Goal: Task Accomplishment & Management: Manage account settings

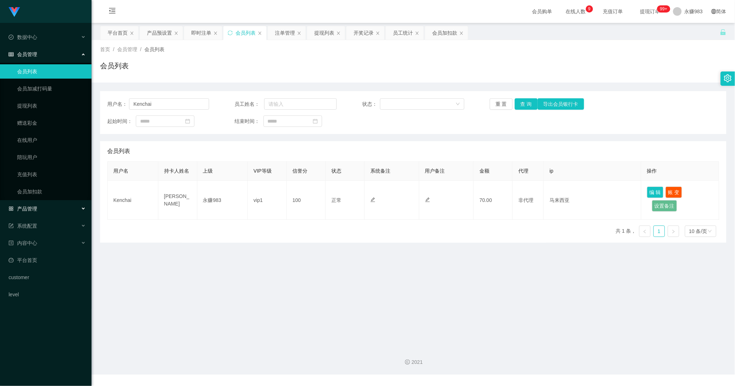
click at [26, 206] on span "产品管理" at bounding box center [23, 209] width 29 height 6
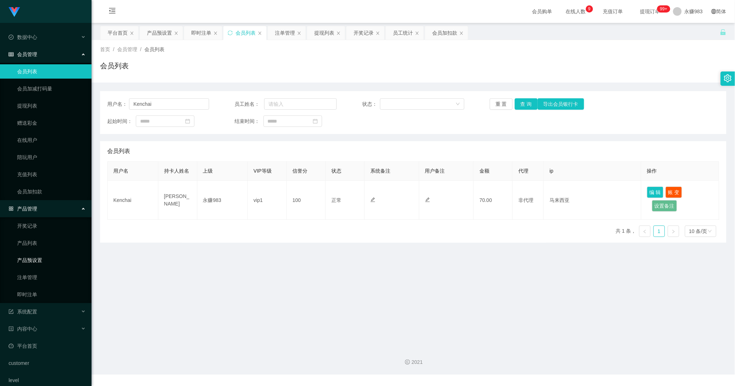
click at [27, 255] on link "产品预设置" at bounding box center [51, 260] width 69 height 14
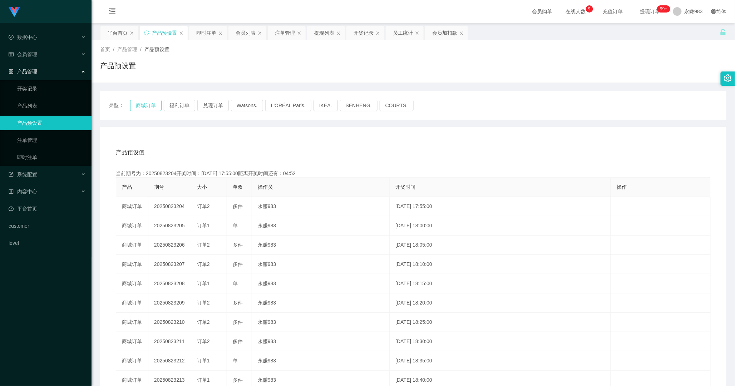
click at [148, 104] on button "商城订单" at bounding box center [145, 105] width 31 height 11
click at [243, 159] on div "产品预设值 添加期号" at bounding box center [413, 153] width 595 height 20
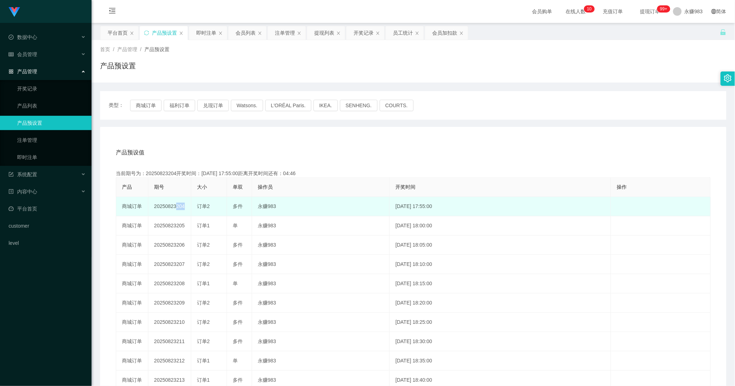
drag, startPoint x: 173, startPoint y: 204, endPoint x: 183, endPoint y: 208, distance: 10.3
click at [182, 206] on td "20250823204" at bounding box center [169, 206] width 43 height 19
click at [184, 209] on td "20250823204" at bounding box center [169, 206] width 43 height 19
drag, startPoint x: 175, startPoint y: 205, endPoint x: 184, endPoint y: 208, distance: 9.3
click at [184, 208] on td "20250823204" at bounding box center [169, 206] width 43 height 19
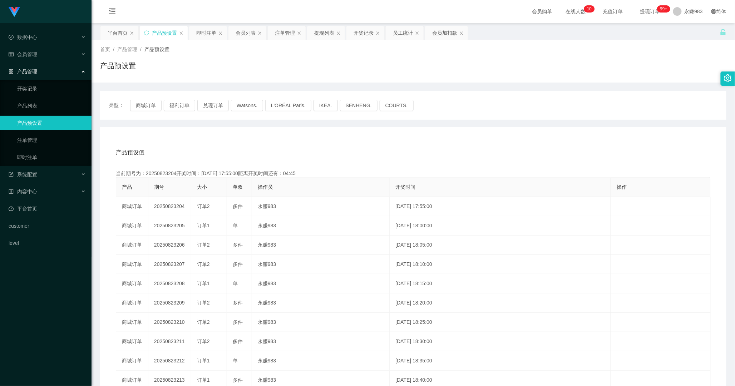
copy td "204"
click at [41, 159] on link "即时注单" at bounding box center [51, 157] width 69 height 14
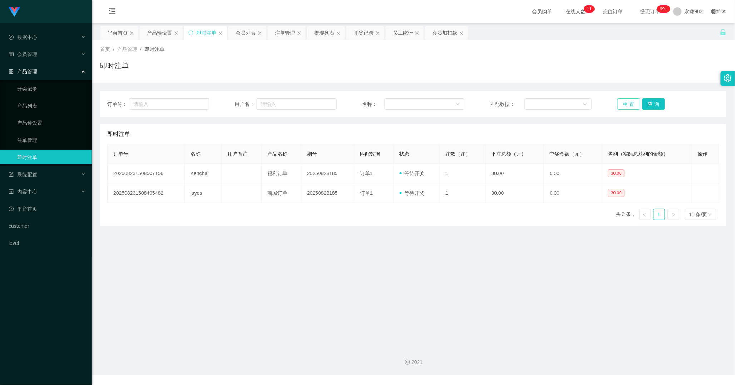
click at [626, 106] on button "重 置" at bounding box center [628, 103] width 23 height 11
click at [624, 106] on button "重 置" at bounding box center [628, 103] width 23 height 11
click at [534, 240] on main "关闭左侧 关闭右侧 关闭其它 刷新页面 平台首页 产品预设置 即时注单 会员列表 注单管理 提现列表 开奖记录 员工统计 会员加扣款 首页 / 产品管理 / …" at bounding box center [412, 182] width 643 height 318
click at [621, 105] on button "重 置" at bounding box center [628, 103] width 23 height 11
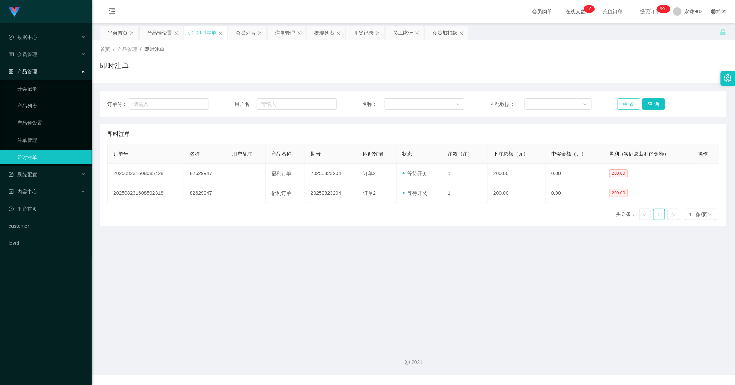
click at [620, 105] on button "重 置" at bounding box center [628, 103] width 23 height 11
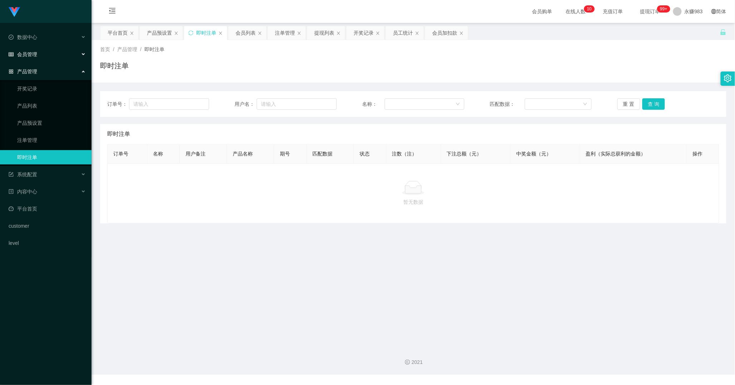
click at [37, 53] on div "会员管理" at bounding box center [45, 54] width 91 height 14
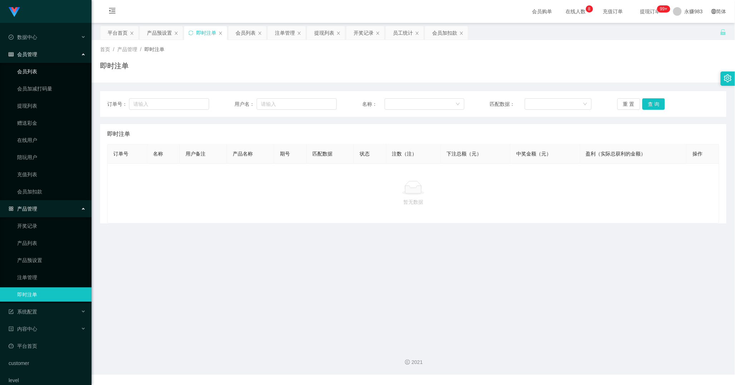
click at [42, 73] on link "会员列表" at bounding box center [51, 71] width 69 height 14
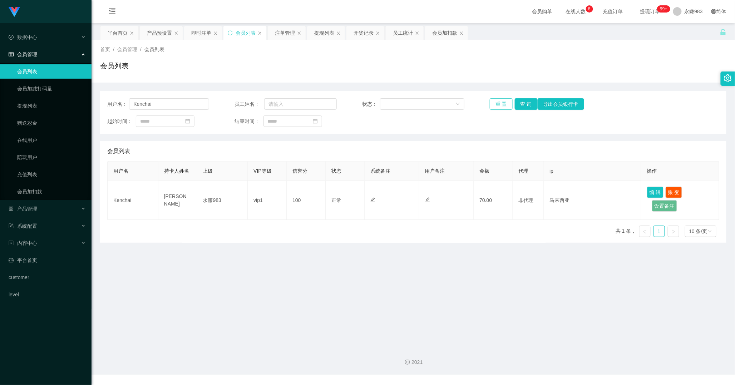
click at [503, 104] on button "重 置" at bounding box center [500, 103] width 23 height 11
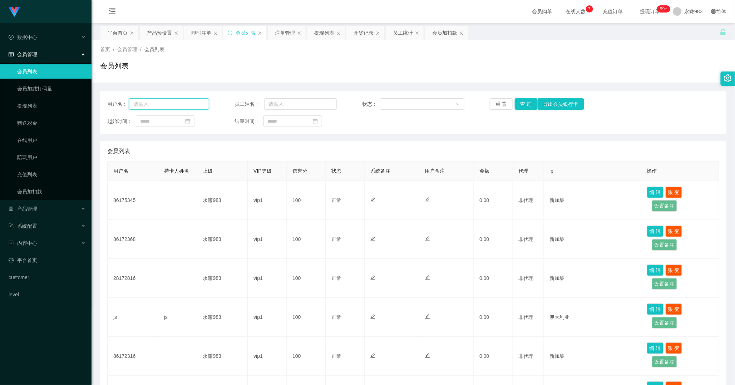
click at [177, 108] on input "text" at bounding box center [169, 103] width 80 height 11
paste input "82629947"
type input "82629947"
click at [499, 106] on button "重 置" at bounding box center [500, 103] width 23 height 11
click at [517, 104] on button "查 询" at bounding box center [525, 103] width 23 height 11
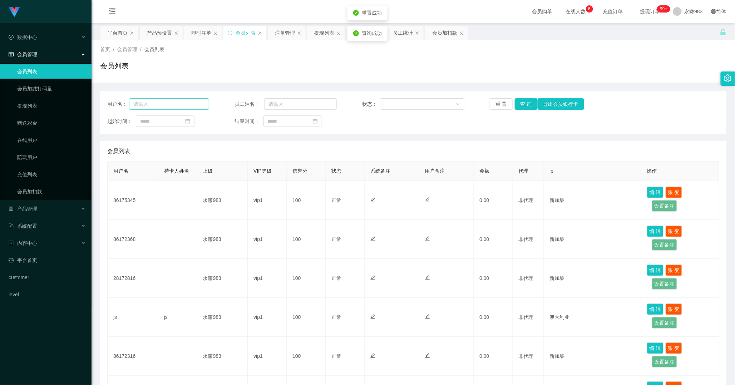
drag, startPoint x: 135, startPoint y: 97, endPoint x: 156, endPoint y: 108, distance: 23.3
click at [138, 101] on div "用户名： 员工姓名： 状态： 重 置 查 询 导出会员银行卡 起始时间： 结束时间：" at bounding box center [413, 112] width 626 height 43
click at [157, 108] on input "text" at bounding box center [169, 103] width 80 height 11
paste input "82629947"
type input "82629947"
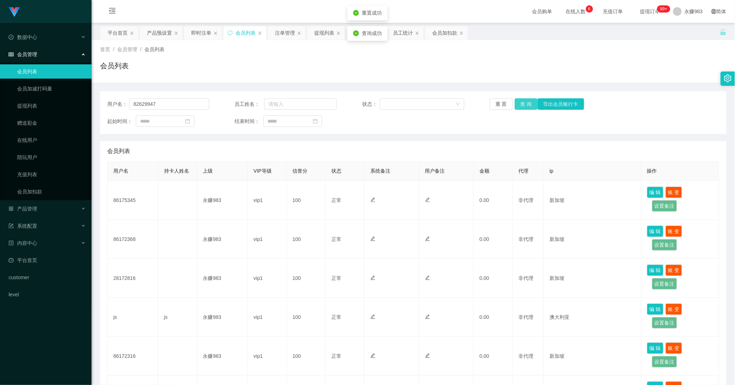
click at [518, 103] on button "查 询" at bounding box center [525, 103] width 23 height 11
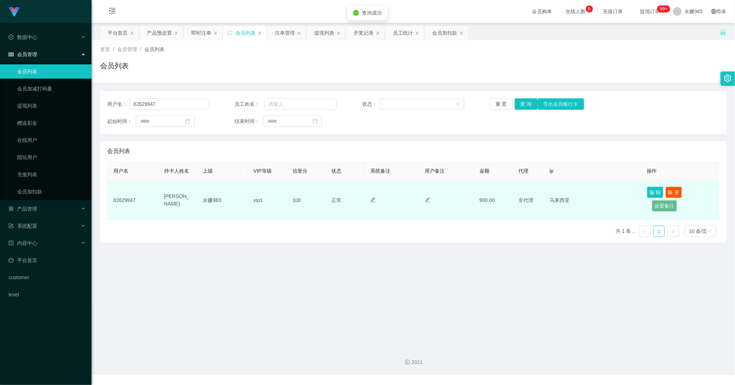
click at [135, 201] on td "82629947" at bounding box center [133, 200] width 51 height 39
click at [491, 198] on td "900.00" at bounding box center [492, 200] width 39 height 39
click at [647, 192] on button "编 辑" at bounding box center [655, 192] width 16 height 11
click at [127, 202] on td "82629947" at bounding box center [133, 200] width 51 height 39
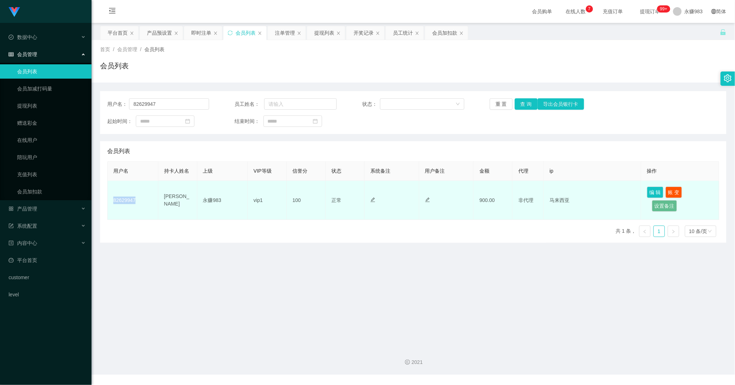
copy td "82629947"
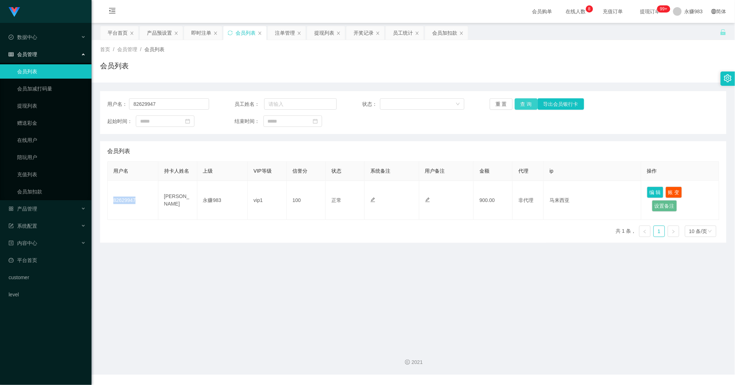
click at [521, 105] on button "查 询" at bounding box center [525, 103] width 23 height 11
click at [521, 105] on div "重 置 查 询 导出会员银行卡" at bounding box center [540, 103] width 102 height 11
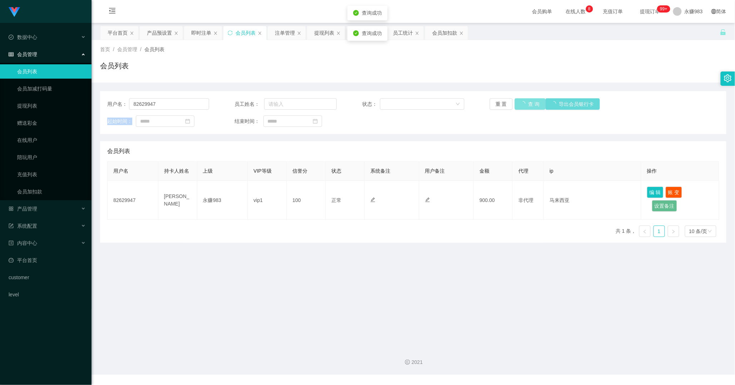
click at [521, 105] on div "重 置 查 询 导出会员银行卡" at bounding box center [540, 103] width 102 height 11
click at [521, 105] on button "查 询" at bounding box center [525, 103] width 23 height 11
click at [521, 105] on button "查 询" at bounding box center [529, 103] width 31 height 11
click at [521, 105] on div "重 置 查 询 导出会员银行卡" at bounding box center [540, 103] width 102 height 11
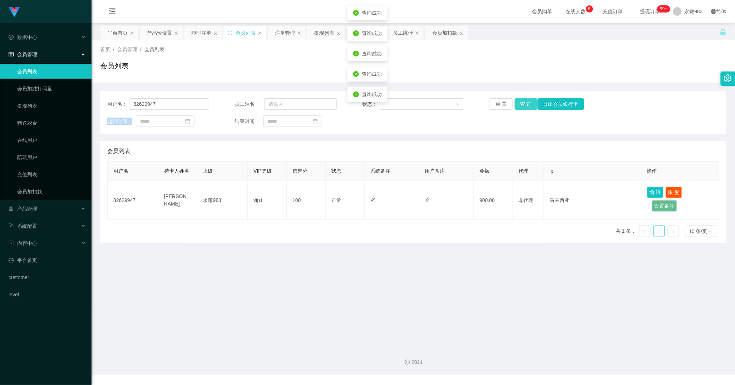
click at [521, 105] on button "查 询" at bounding box center [525, 103] width 23 height 11
click at [524, 105] on button "查 询" at bounding box center [525, 103] width 23 height 11
click at [524, 105] on button "查 询" at bounding box center [529, 103] width 31 height 11
click at [524, 105] on div "重 置 查 询 导出会员银行卡" at bounding box center [540, 103] width 102 height 11
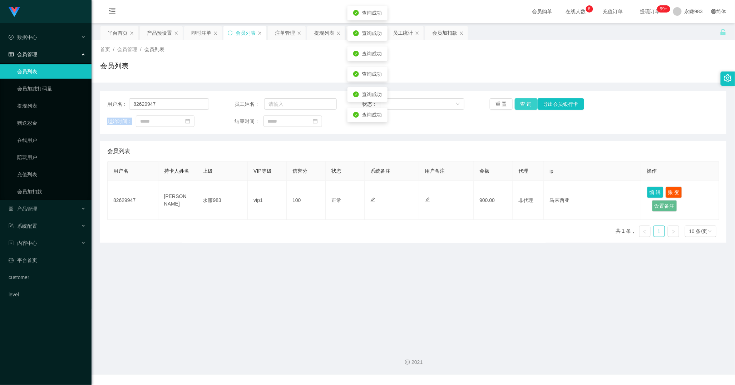
click at [524, 105] on button "查 询" at bounding box center [525, 103] width 23 height 11
click at [524, 105] on div "重 置 查 询 导出会员银行卡" at bounding box center [540, 103] width 102 height 11
click at [524, 105] on button "查 询" at bounding box center [525, 103] width 23 height 11
click at [524, 105] on div "重 置 查 询 导出会员银行卡" at bounding box center [540, 103] width 102 height 11
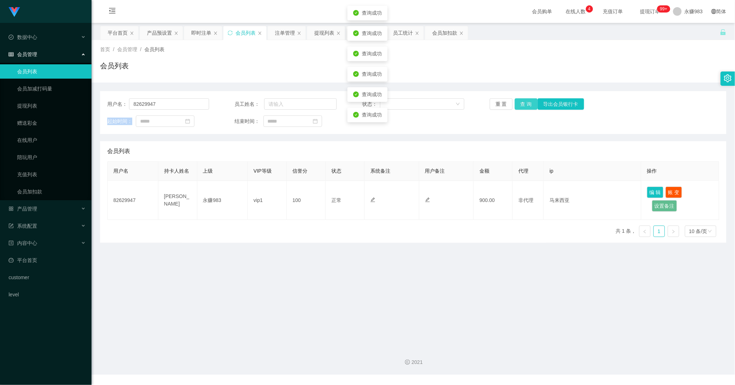
click at [524, 105] on button "查 询" at bounding box center [525, 103] width 23 height 11
click at [524, 105] on div "重 置 查 询 导出会员银行卡" at bounding box center [540, 103] width 102 height 11
click at [524, 105] on button "查 询" at bounding box center [525, 103] width 23 height 11
click at [524, 105] on button "查 询" at bounding box center [529, 103] width 31 height 11
click at [524, 105] on div "重 置 查 询 导出会员银行卡" at bounding box center [540, 103] width 102 height 11
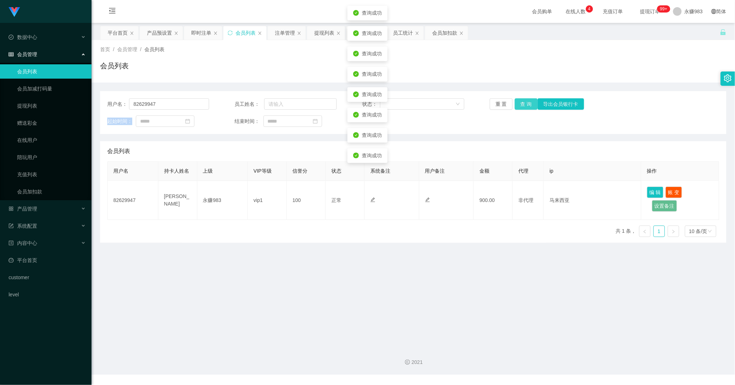
click at [524, 105] on button "查 询" at bounding box center [525, 103] width 23 height 11
click at [524, 105] on div "重 置 查 询 导出会员银行卡" at bounding box center [540, 103] width 102 height 11
click at [524, 105] on button "查 询" at bounding box center [525, 103] width 23 height 11
click at [524, 105] on div "重 置 查 询 导出会员银行卡" at bounding box center [540, 103] width 102 height 11
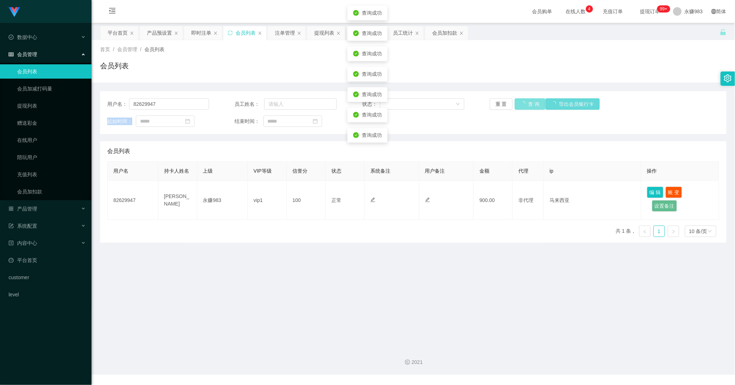
click at [524, 105] on div "重 置 查 询 导出会员银行卡" at bounding box center [540, 103] width 102 height 11
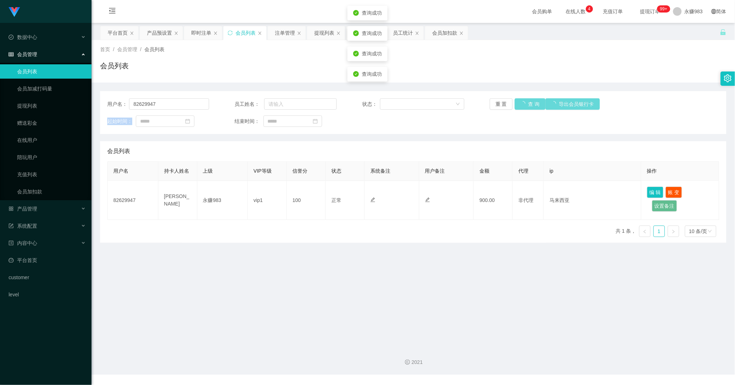
click at [524, 105] on div "重 置 查 询 导出会员银行卡" at bounding box center [540, 103] width 102 height 11
